Goal: Check status

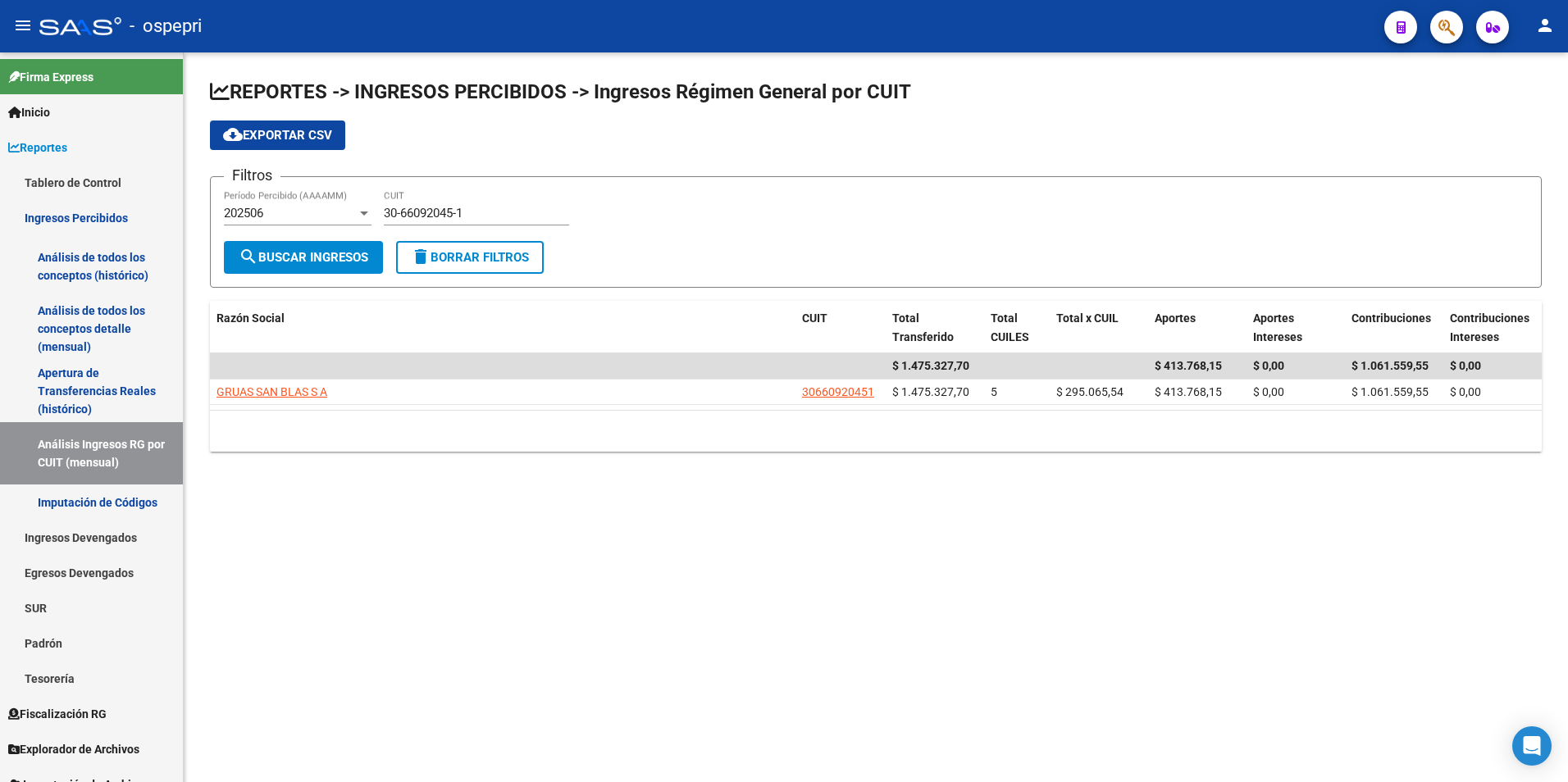
click at [466, 214] on input "30-66092045-1" at bounding box center [477, 213] width 185 height 15
paste input "20-23494041-5"
type input "20-23494041-5"
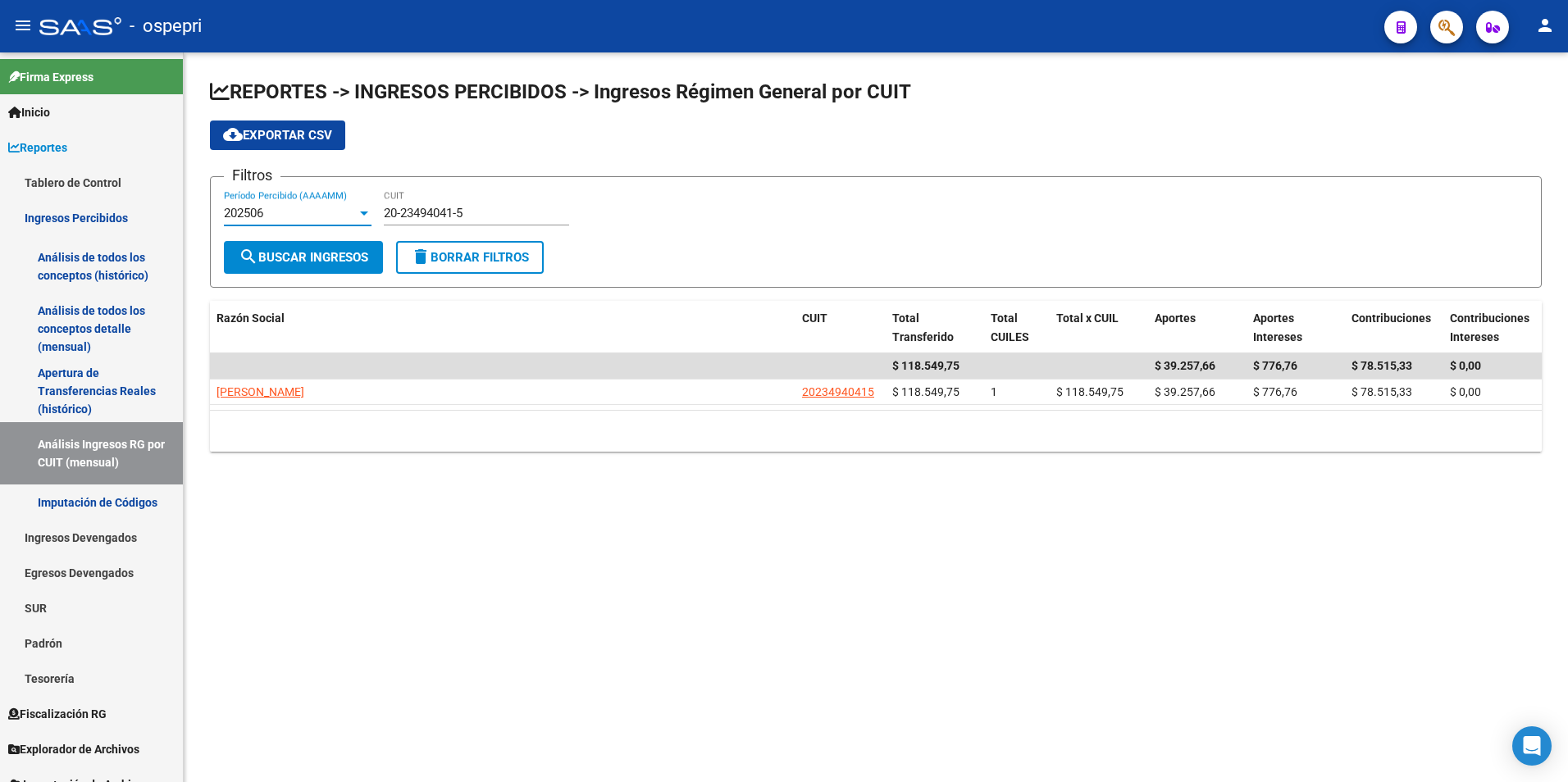
click at [357, 214] on div at bounding box center [364, 213] width 15 height 13
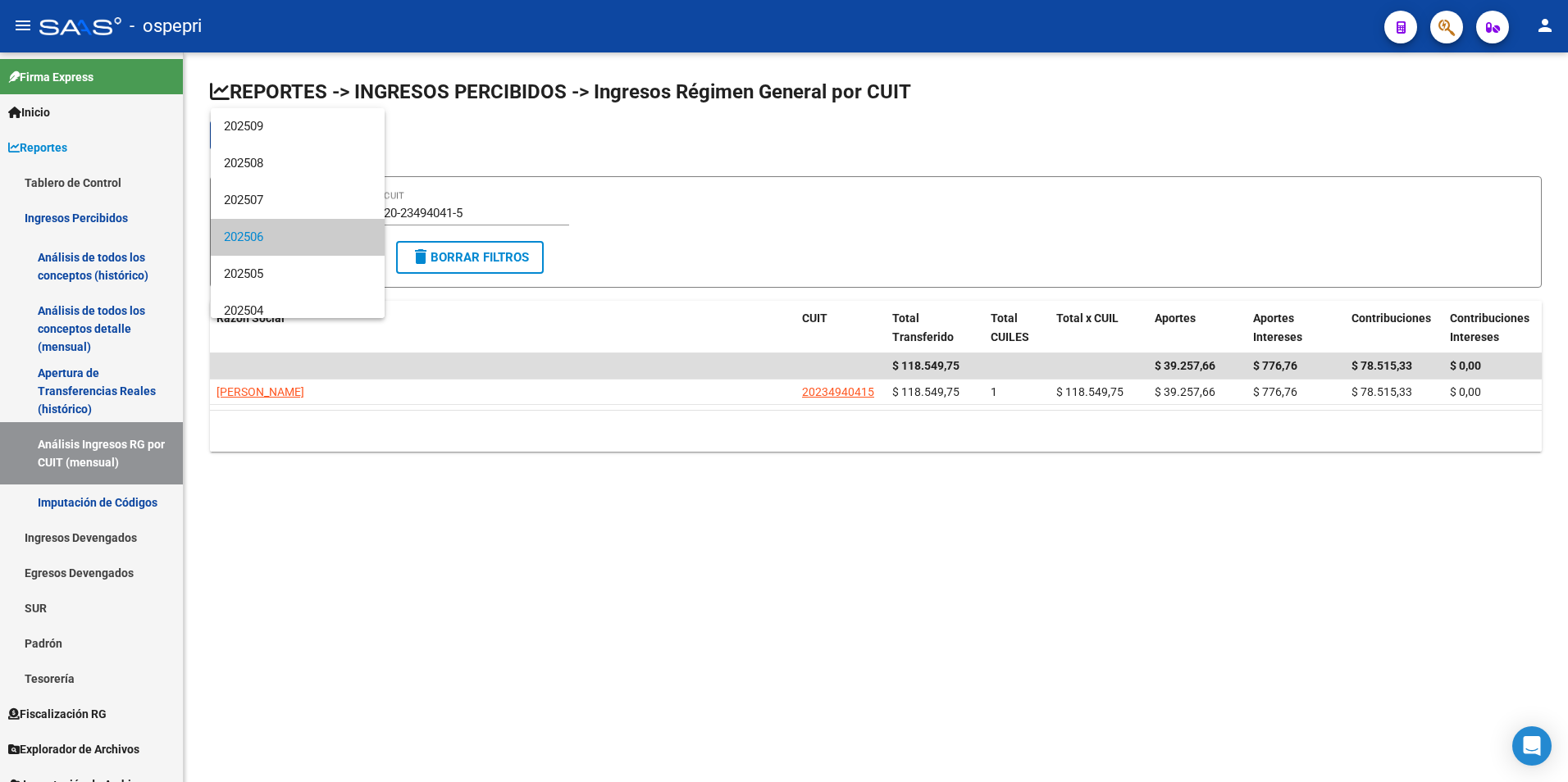
scroll to position [25, 0]
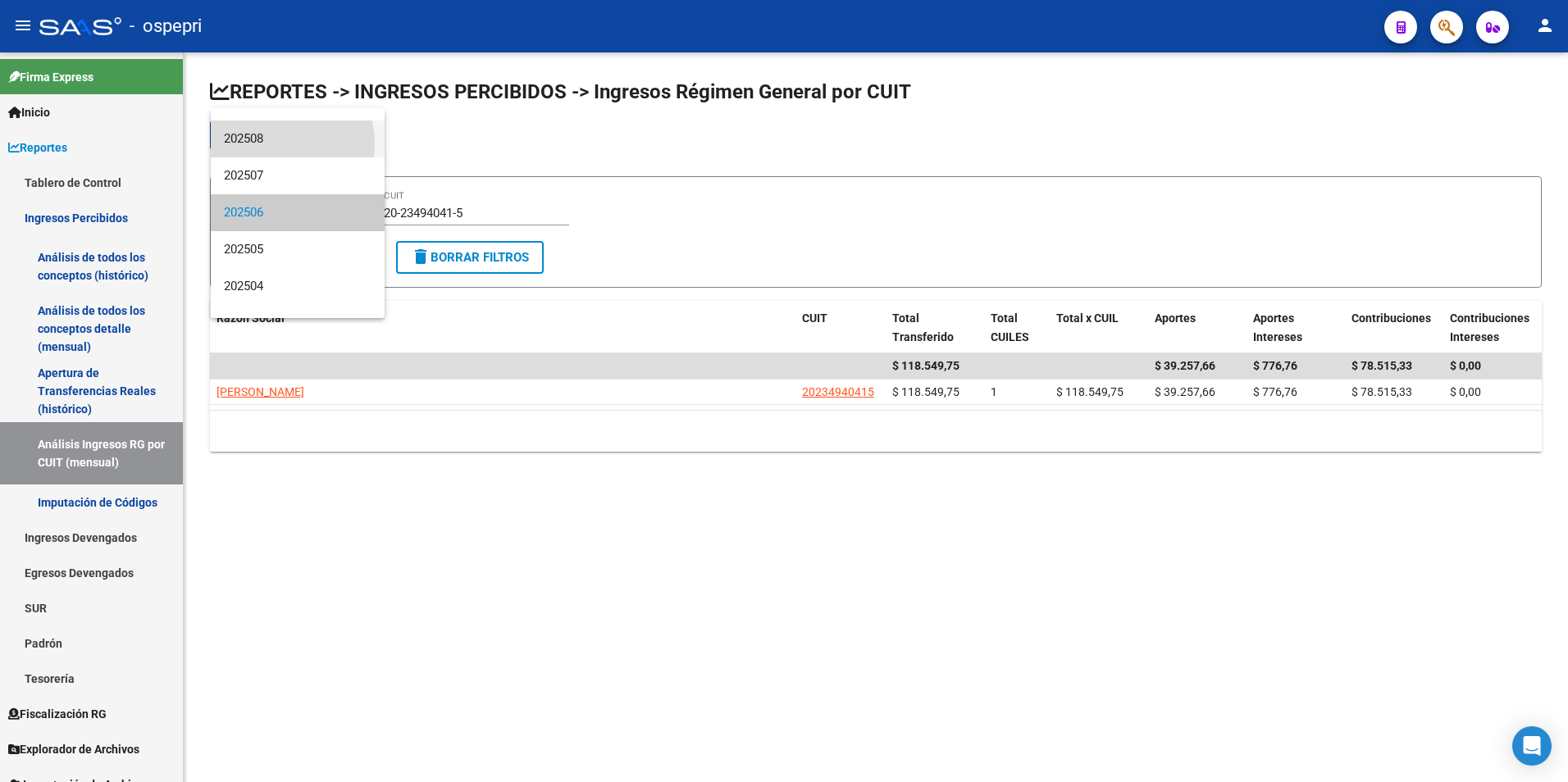
click at [281, 144] on span "202508" at bounding box center [298, 139] width 147 height 37
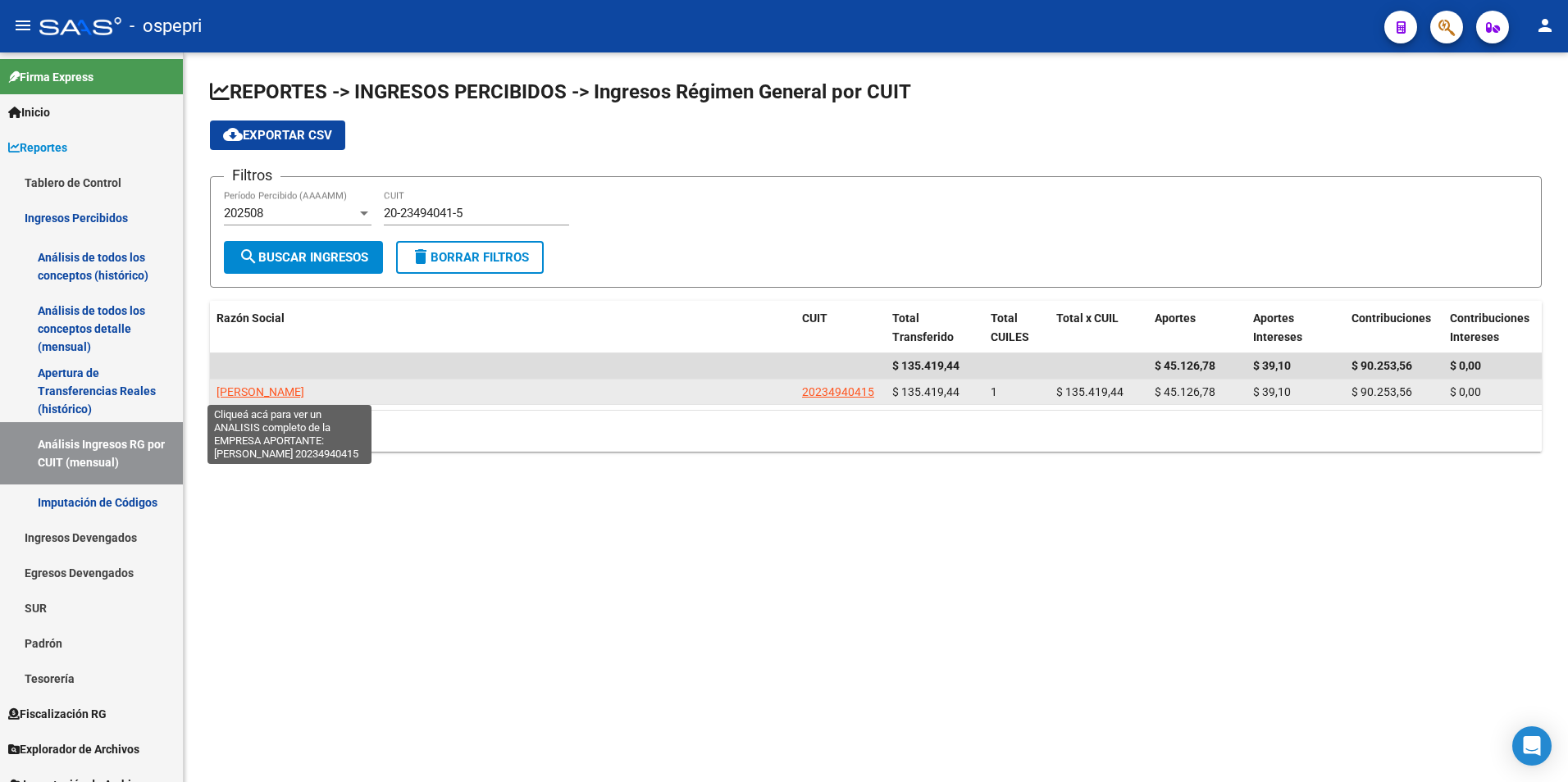
click at [255, 389] on span "[PERSON_NAME]" at bounding box center [260, 391] width 87 height 13
type textarea "20234940415"
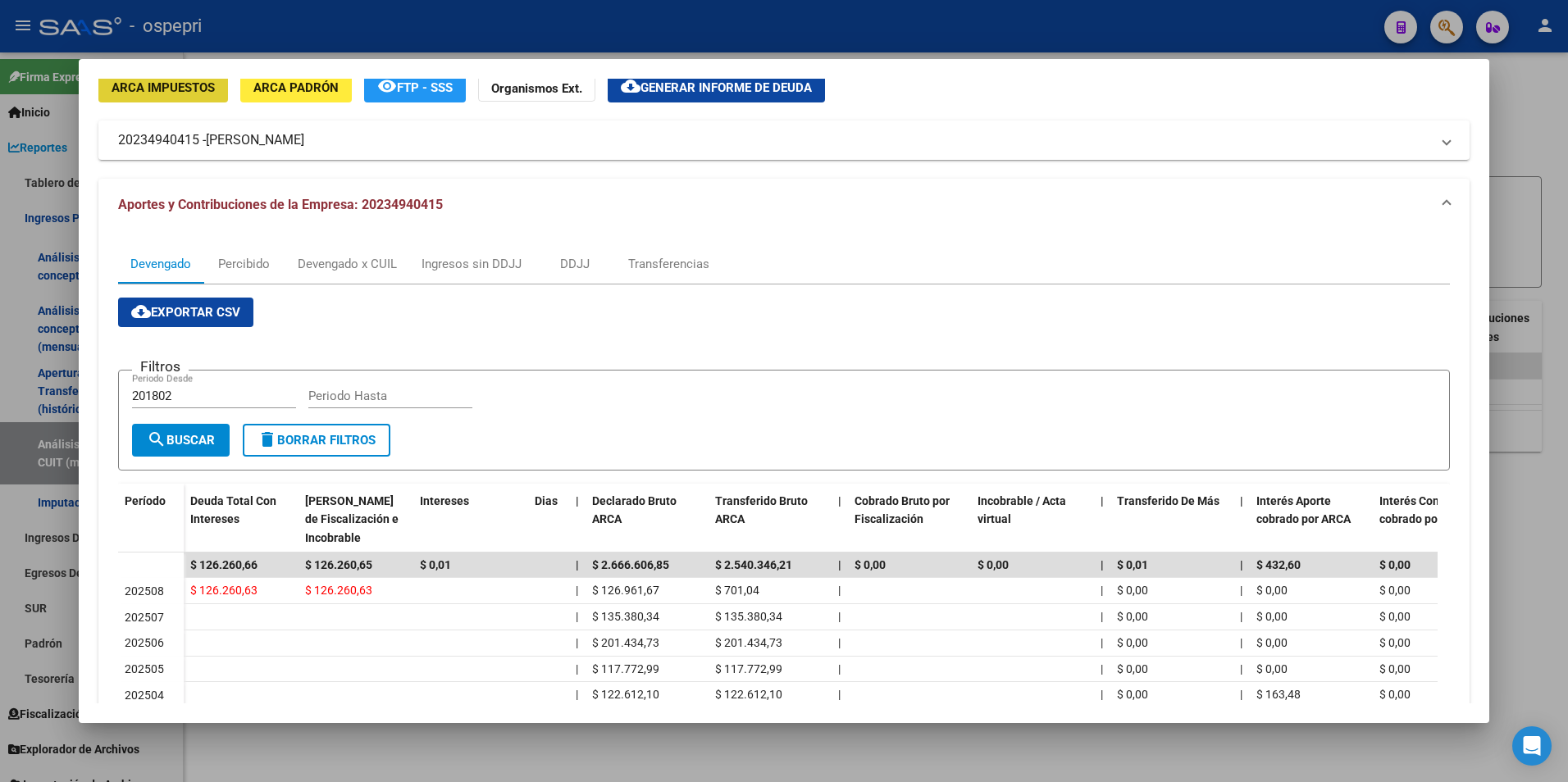
scroll to position [246, 0]
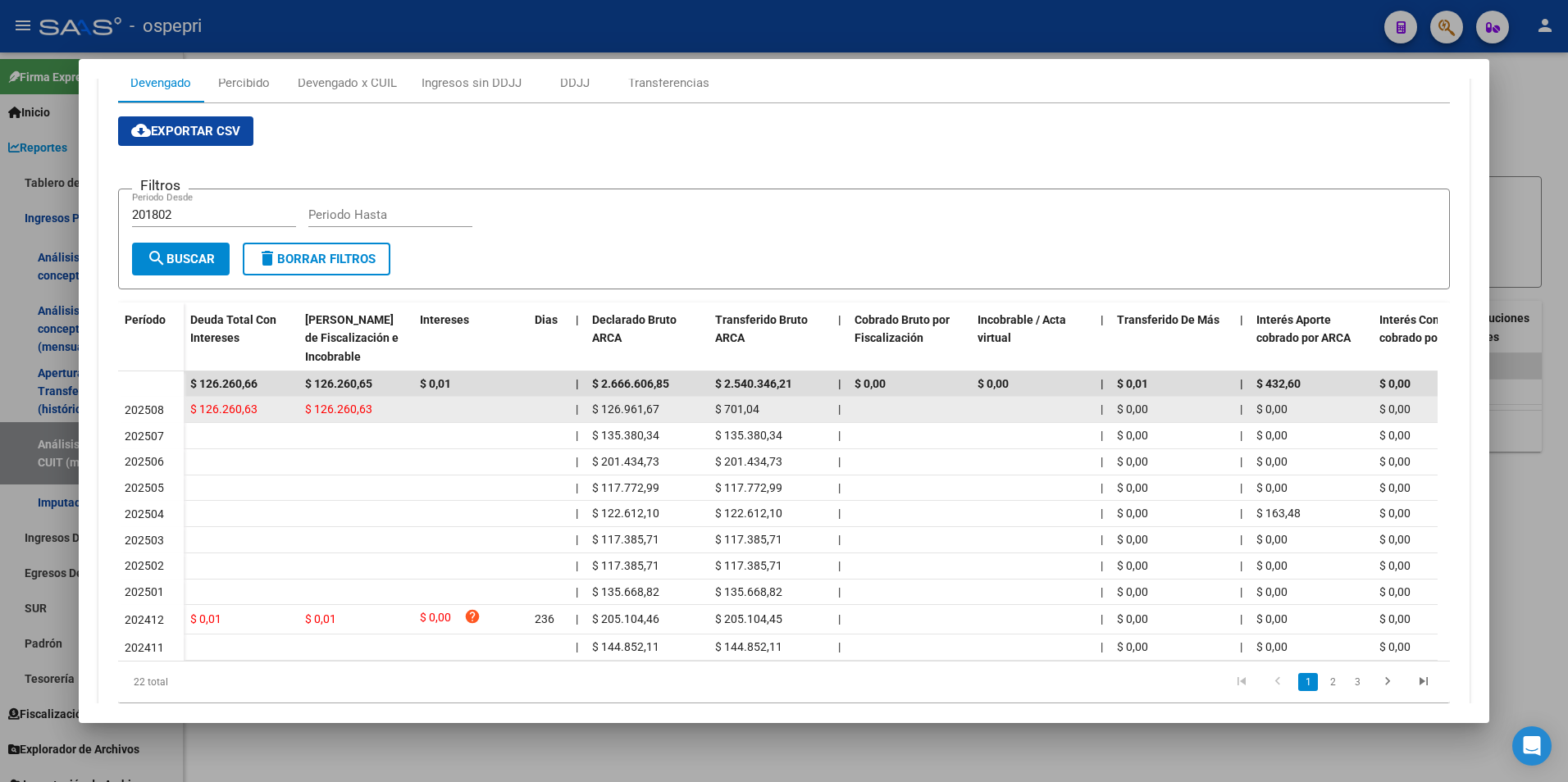
click at [315, 404] on span "$ 126.260,63" at bounding box center [338, 409] width 67 height 13
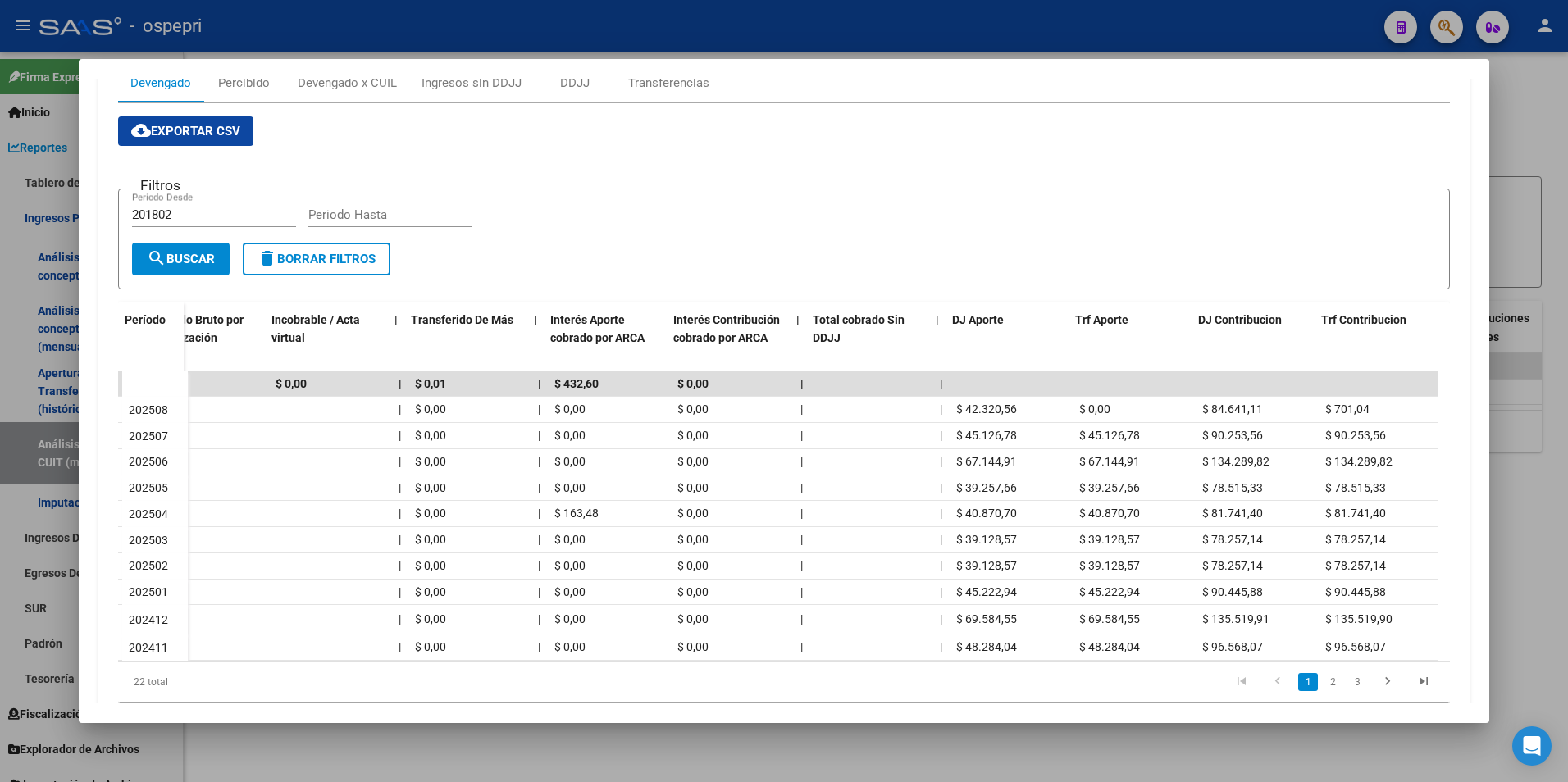
scroll to position [0, 706]
click at [1492, 487] on div at bounding box center [784, 391] width 1568 height 782
